Goal: Feedback & Contribution: Leave review/rating

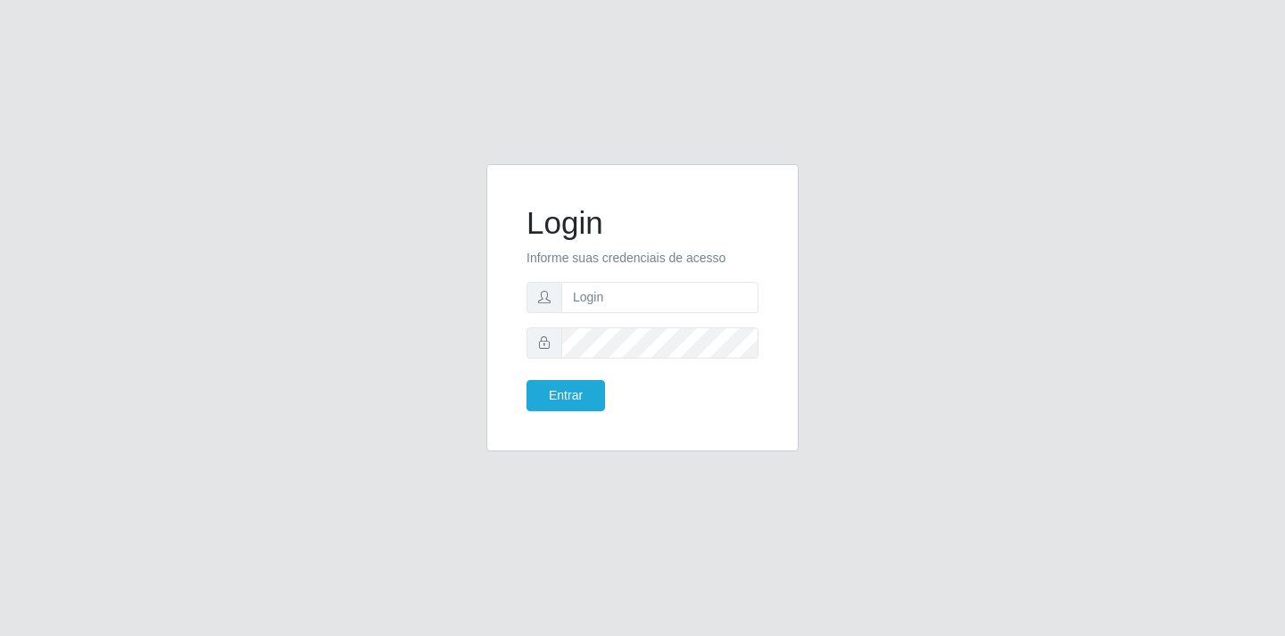
type input "[EMAIL_ADDRESS][DOMAIN_NAME]"
click at [563, 398] on button "Entrar" at bounding box center [565, 395] width 79 height 31
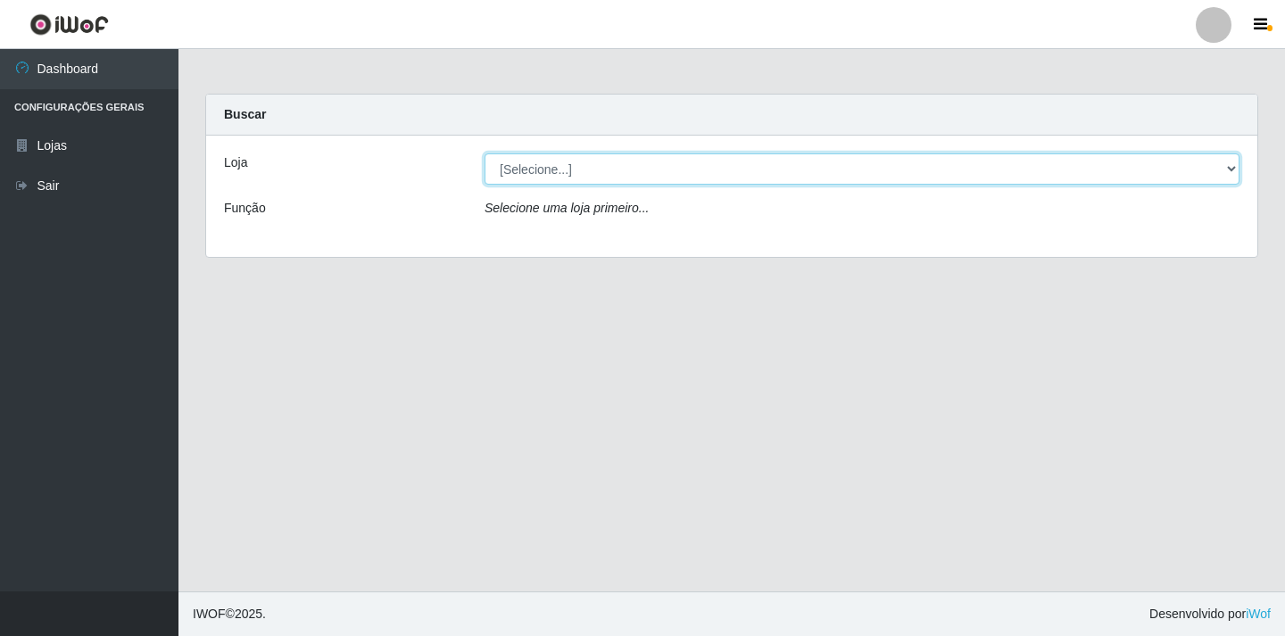
click at [1232, 169] on select "[Selecione...] SuperFácil Atacado - [GEOGRAPHIC_DATA]" at bounding box center [862, 168] width 755 height 31
select select "503"
click at [485, 153] on select "[Selecione...] SuperFácil Atacado - [GEOGRAPHIC_DATA]" at bounding box center [862, 168] width 755 height 31
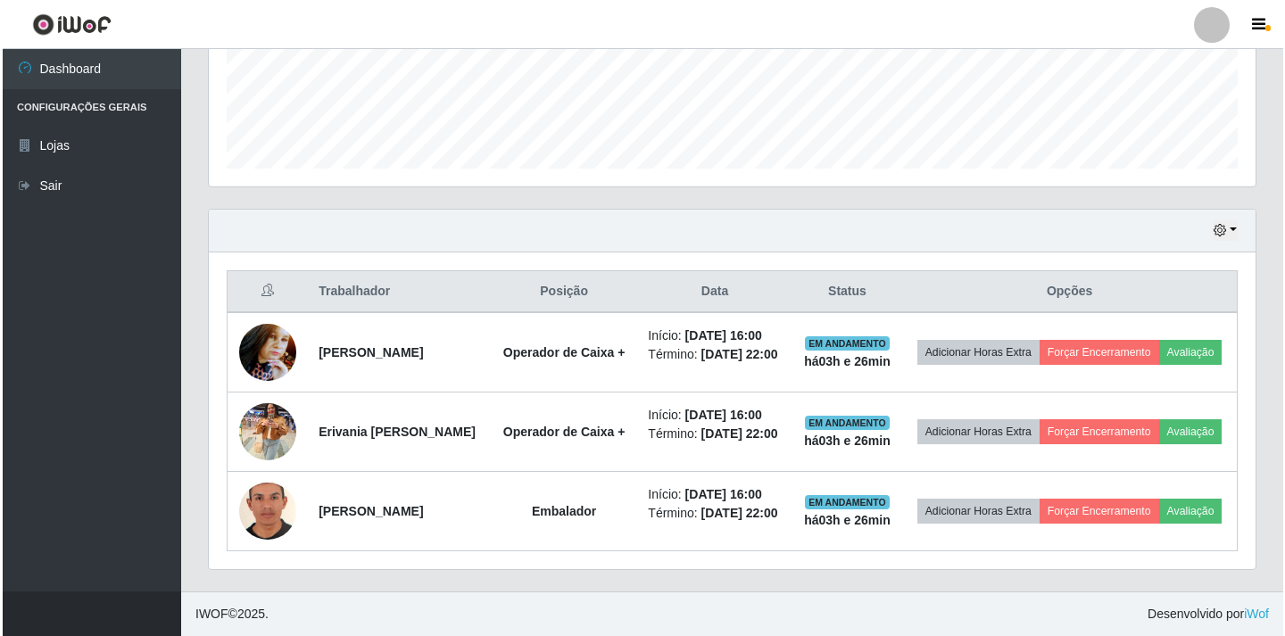
scroll to position [509, 0]
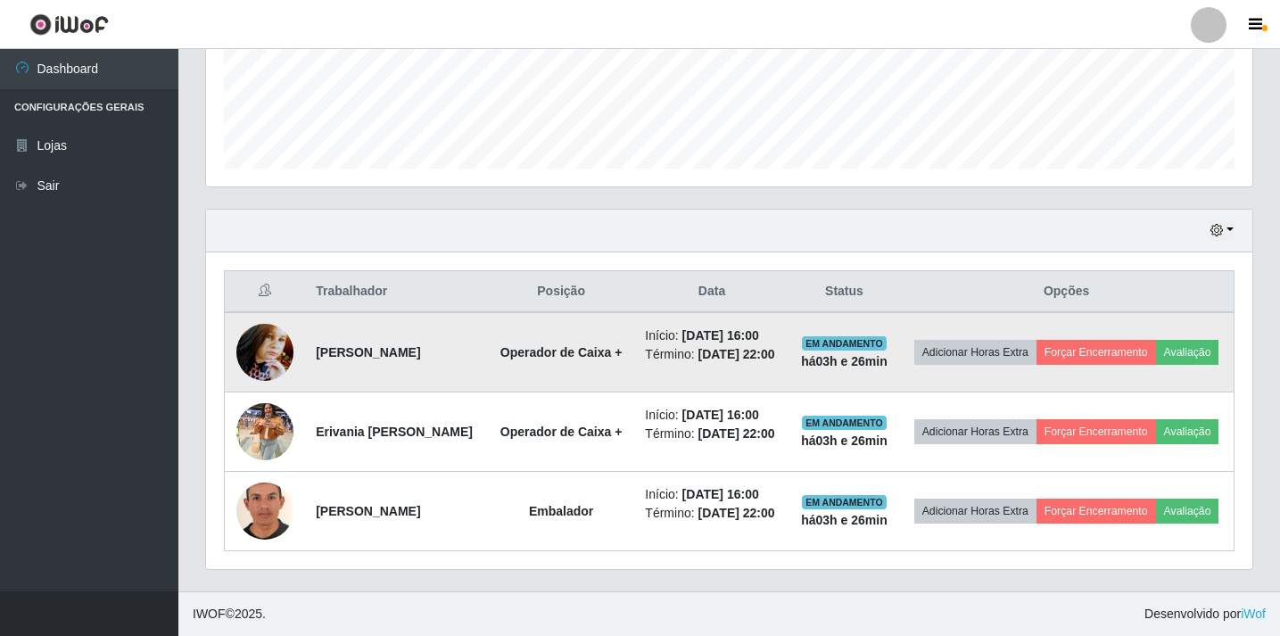
click at [266, 314] on img at bounding box center [264, 352] width 57 height 76
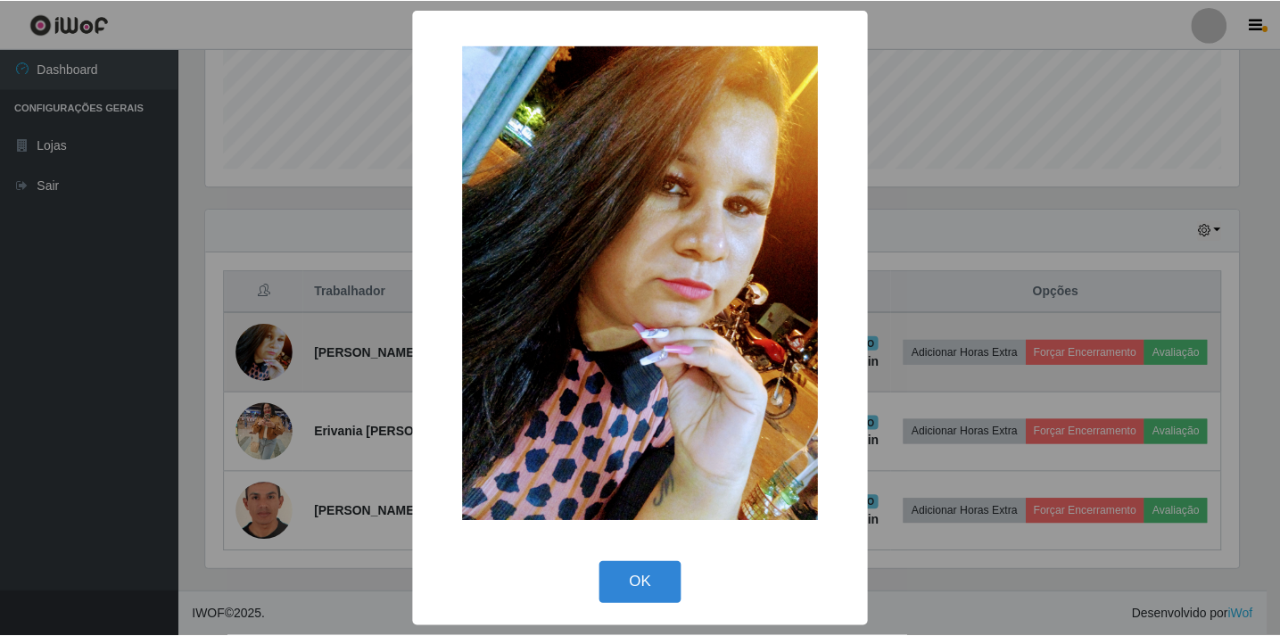
scroll to position [370, 1038]
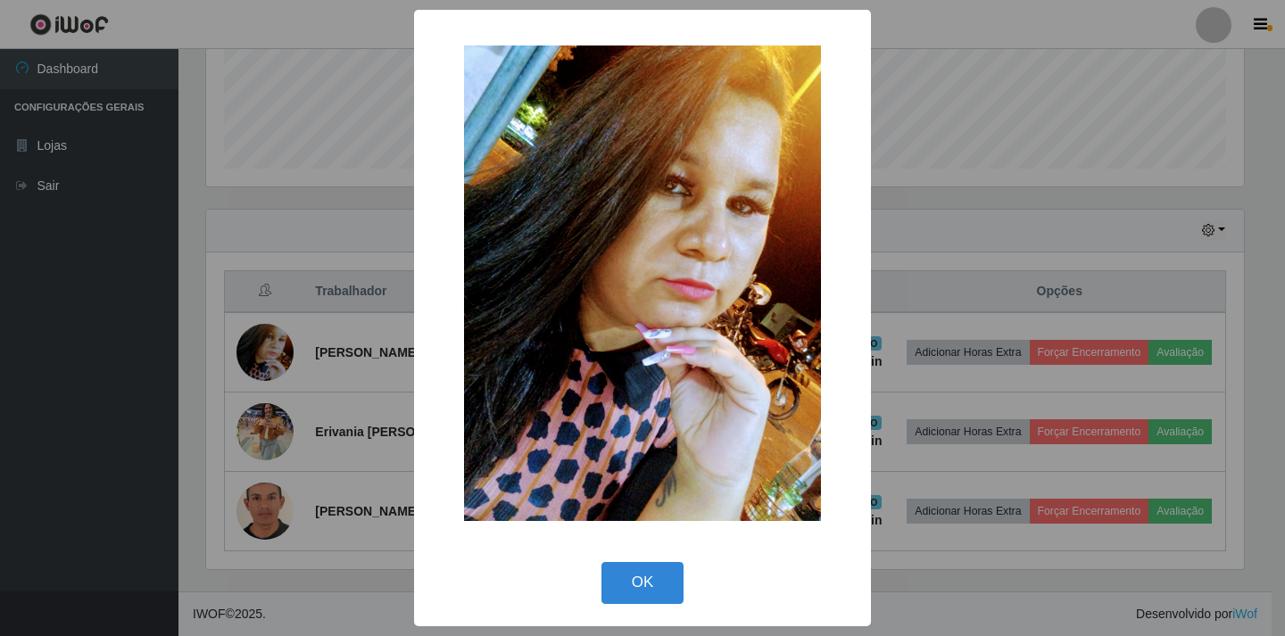
drag, startPoint x: 647, startPoint y: 576, endPoint x: 731, endPoint y: 463, distance: 141.0
click at [647, 576] on button "OK" at bounding box center [642, 583] width 83 height 42
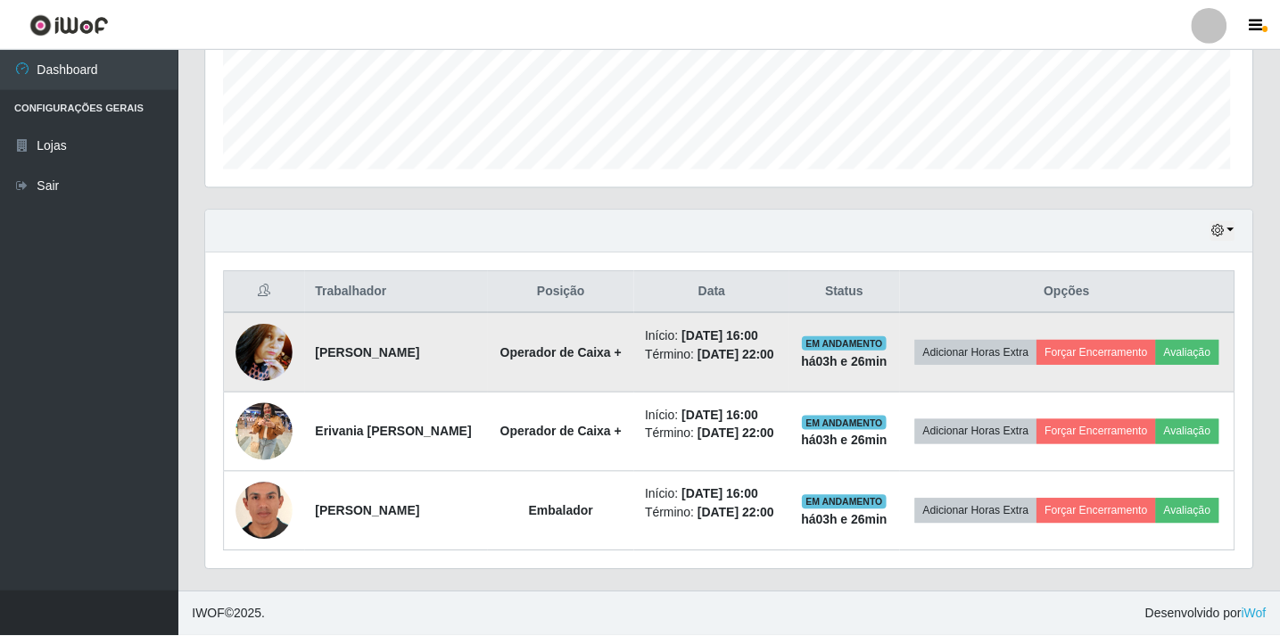
scroll to position [370, 1047]
click at [1156, 340] on button "Avaliação" at bounding box center [1187, 352] width 63 height 25
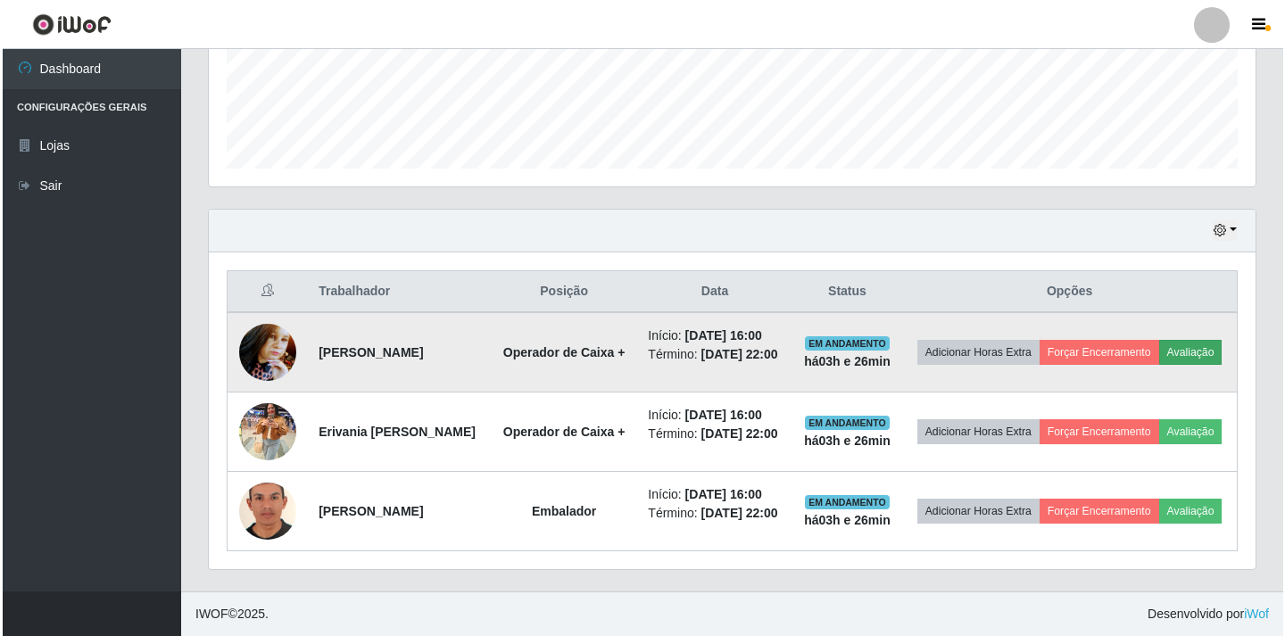
scroll to position [370, 1038]
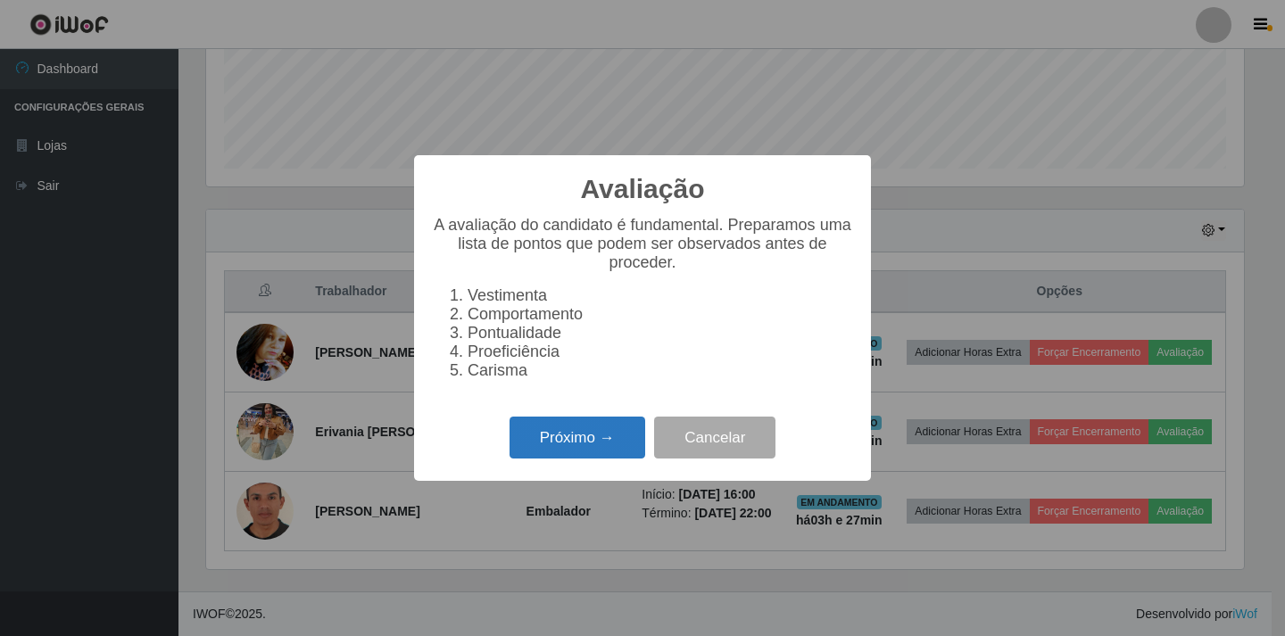
click at [572, 442] on button "Próximo →" at bounding box center [577, 438] width 136 height 42
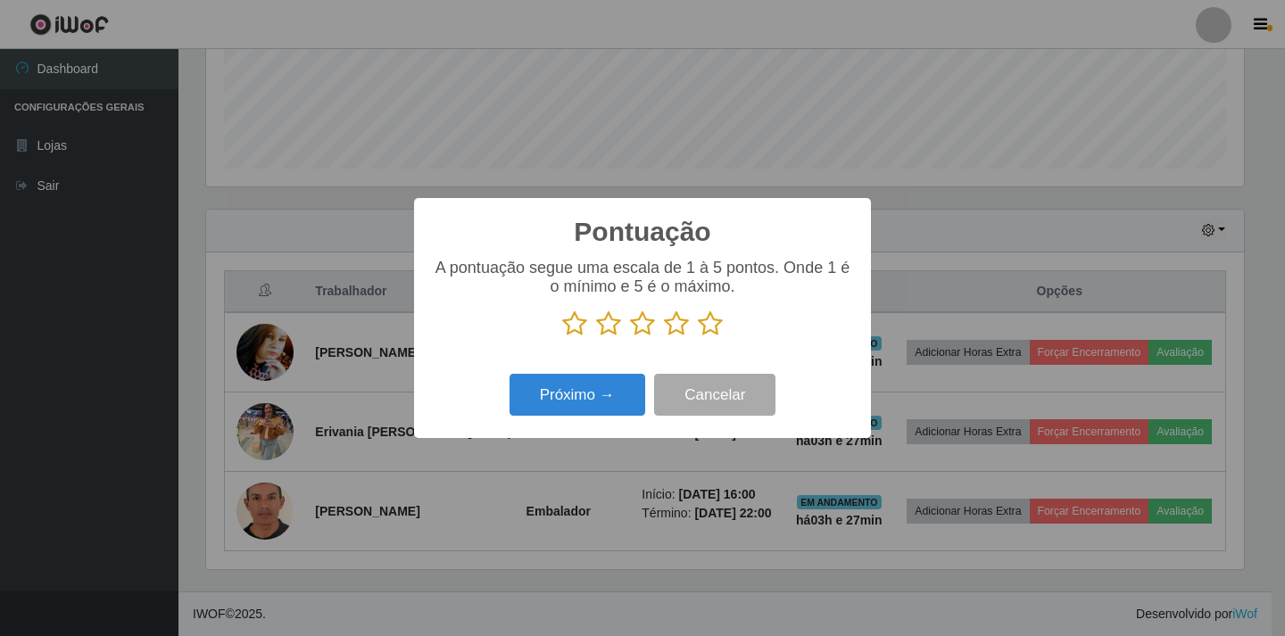
click at [610, 330] on icon at bounding box center [608, 324] width 25 height 27
click at [596, 337] on input "radio" at bounding box center [596, 337] width 0 height 0
click at [574, 393] on button "Próximo →" at bounding box center [577, 395] width 136 height 42
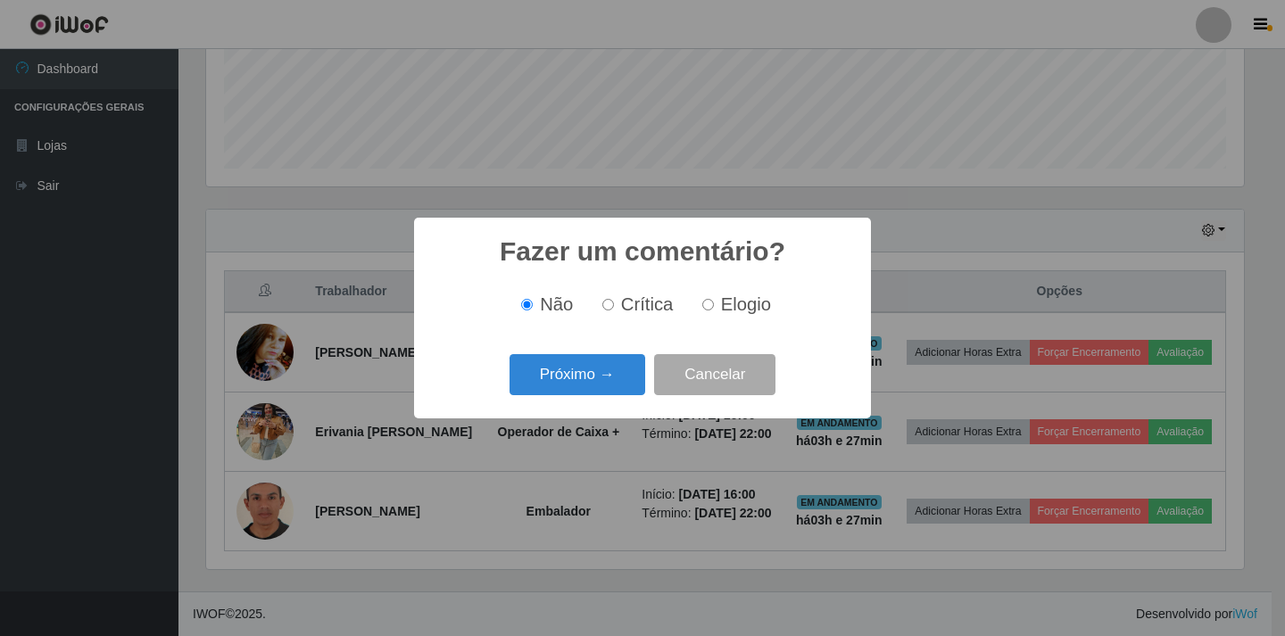
click at [609, 304] on input "Crítica" at bounding box center [608, 305] width 12 height 12
radio input "true"
click at [591, 375] on button "Próximo →" at bounding box center [577, 375] width 136 height 42
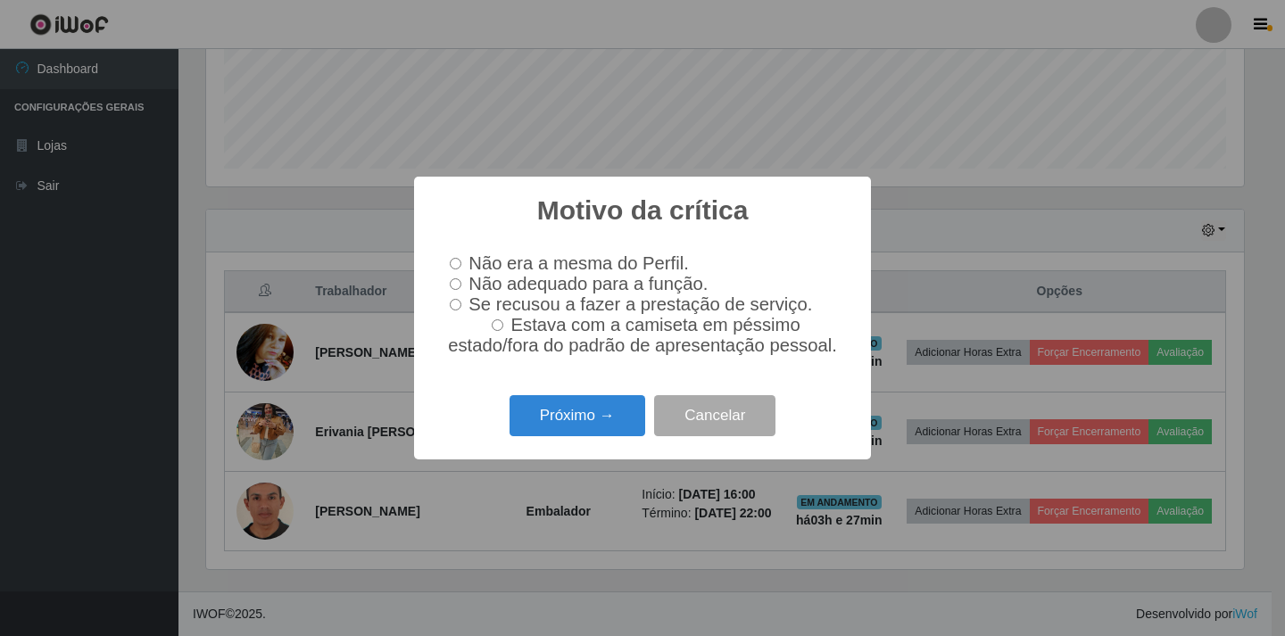
click at [456, 308] on input "Se recusou a fazer a prestação de serviço." at bounding box center [456, 305] width 12 height 12
radio input "true"
click at [558, 421] on button "Próximo →" at bounding box center [577, 416] width 136 height 42
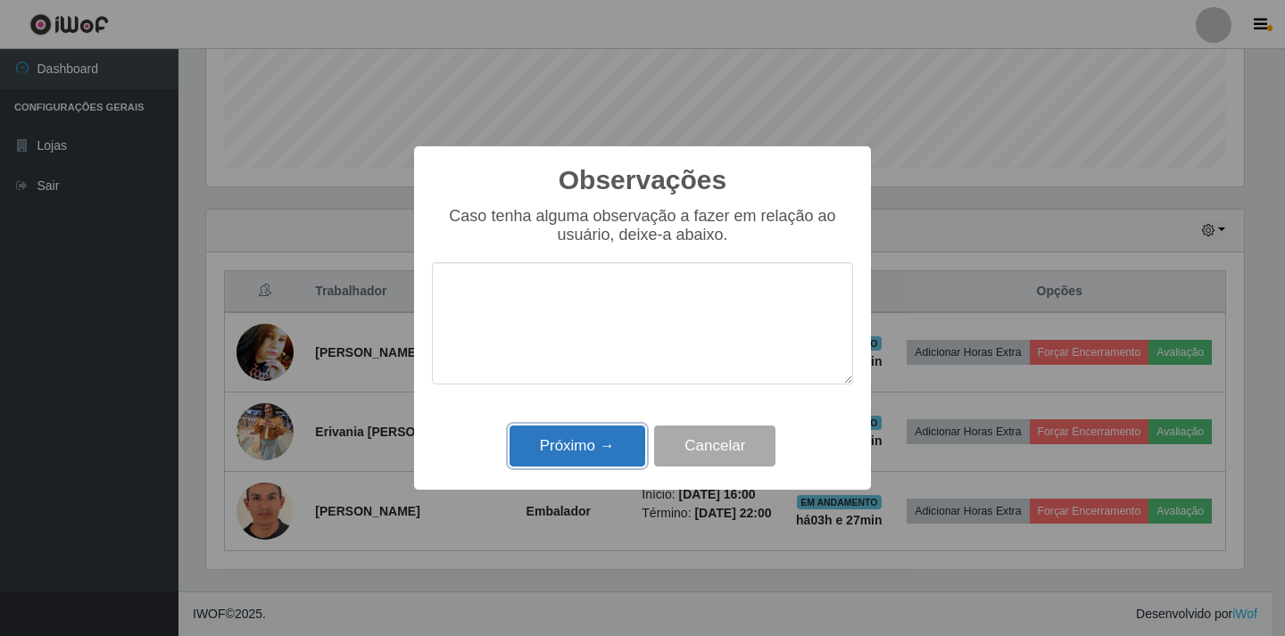
click at [582, 448] on button "Próximo →" at bounding box center [577, 447] width 136 height 42
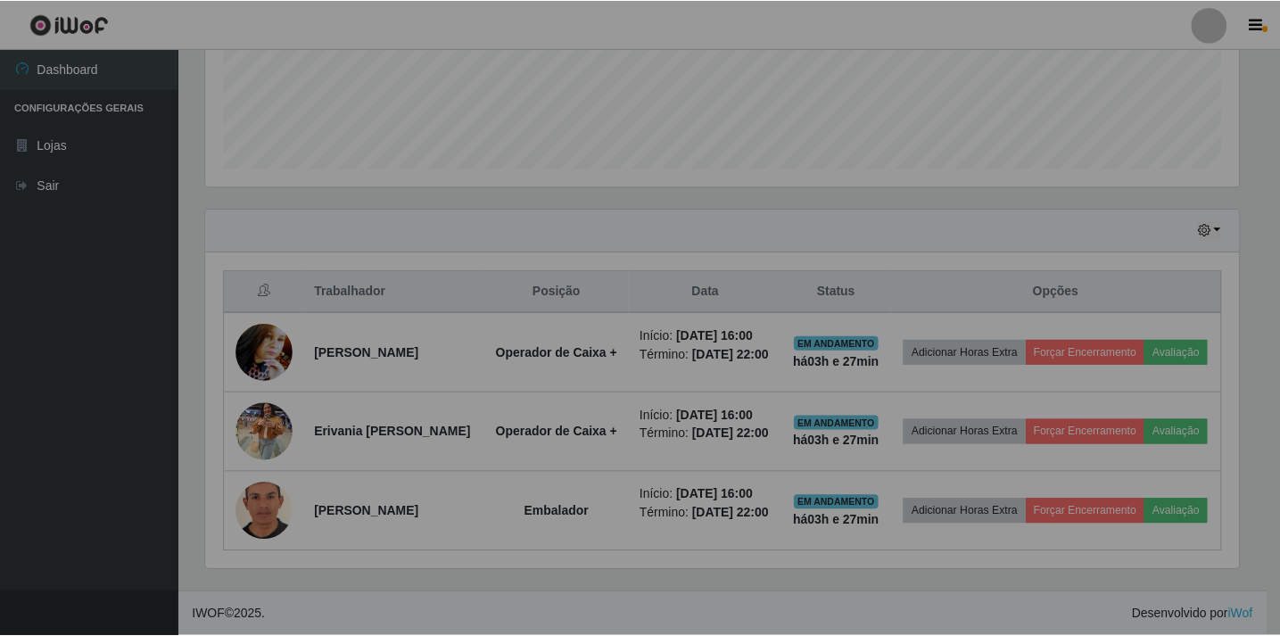
scroll to position [370, 1047]
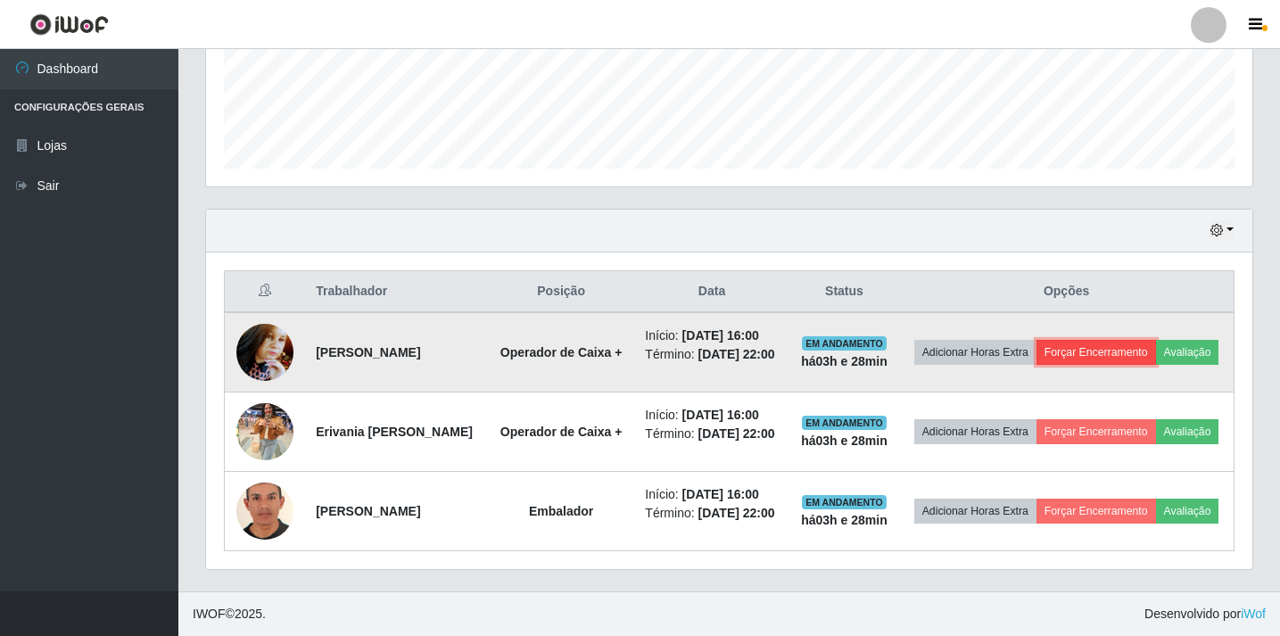
click at [1126, 340] on button "Forçar Encerramento" at bounding box center [1097, 352] width 120 height 25
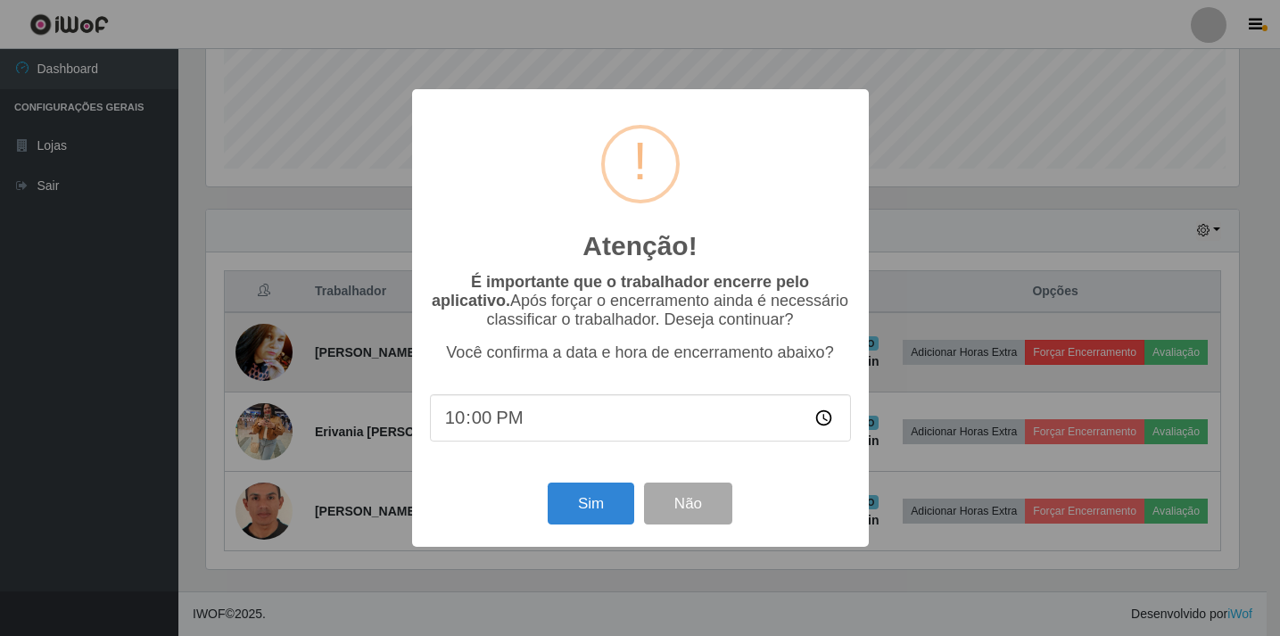
scroll to position [370, 1038]
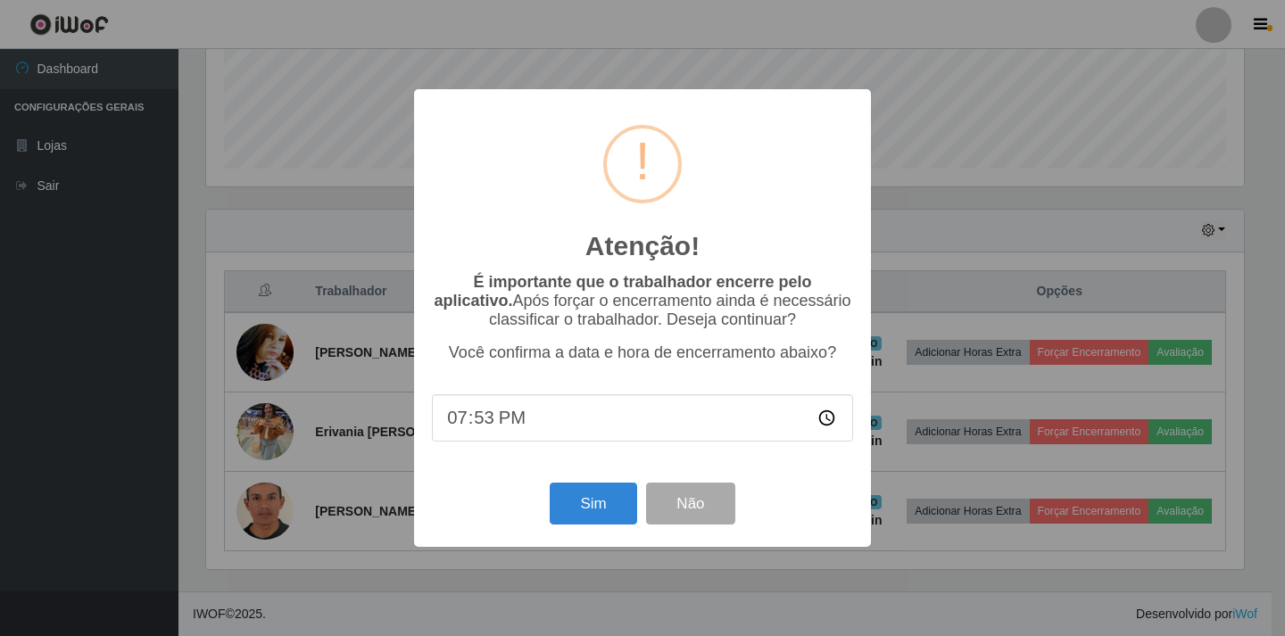
type input "19:30"
click at [594, 507] on button "Sim" at bounding box center [593, 504] width 87 height 42
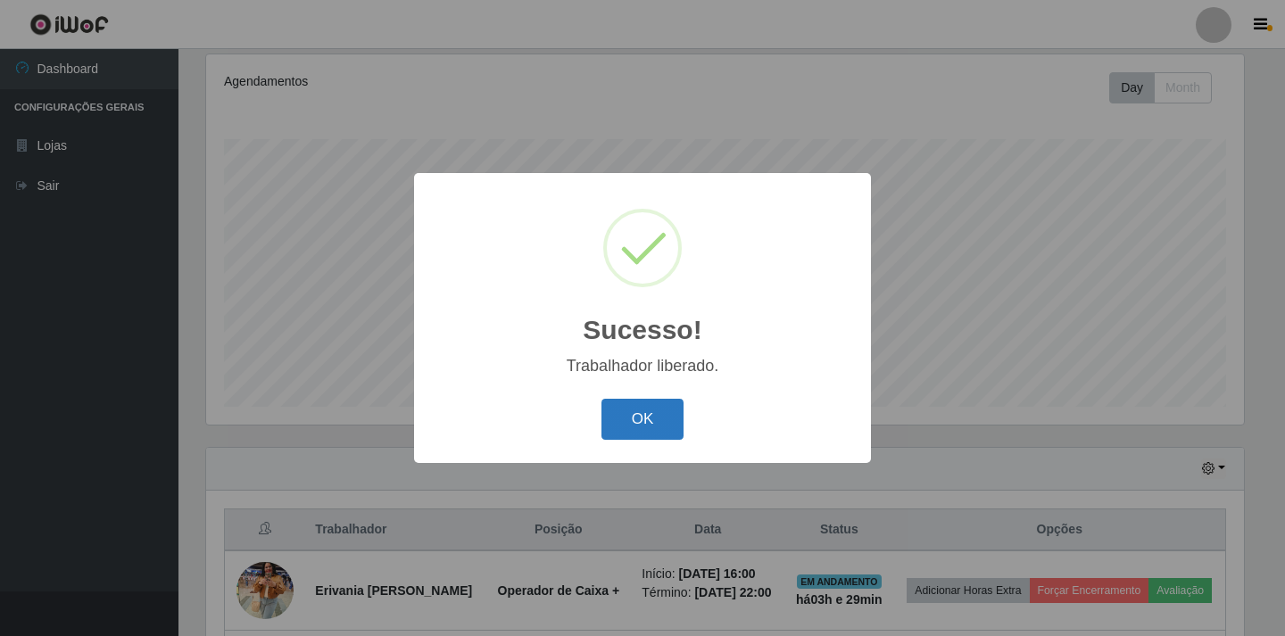
click at [669, 412] on button "OK" at bounding box center [642, 420] width 83 height 42
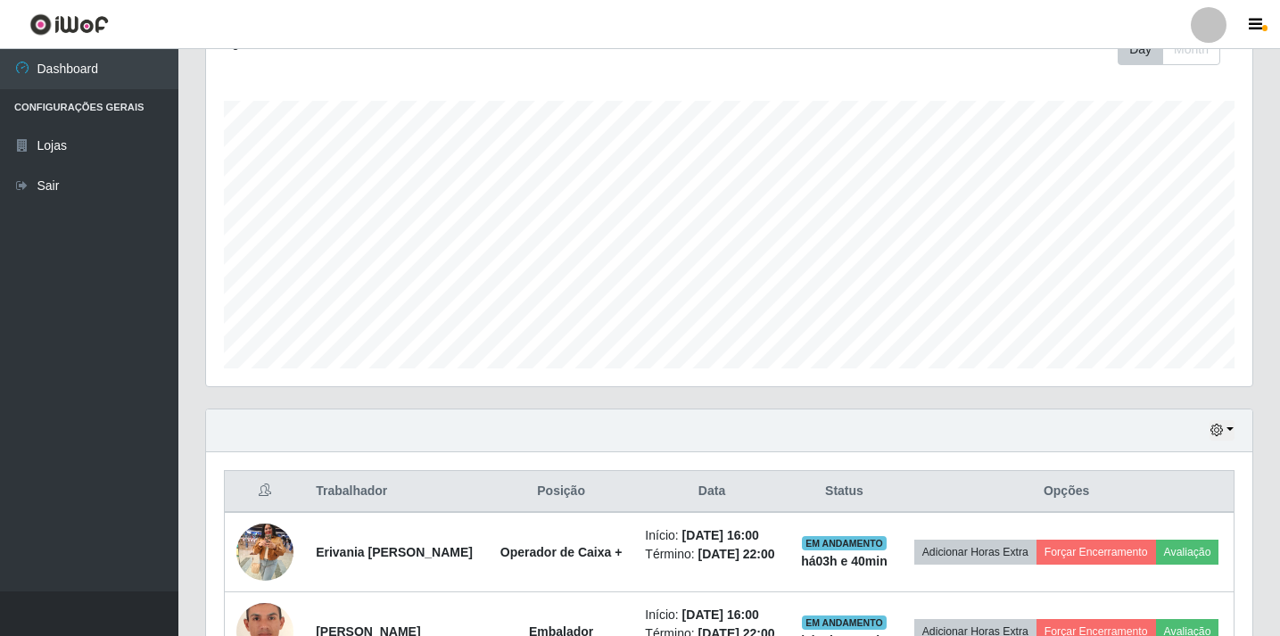
scroll to position [238, 0]
